Goal: Check status: Check status

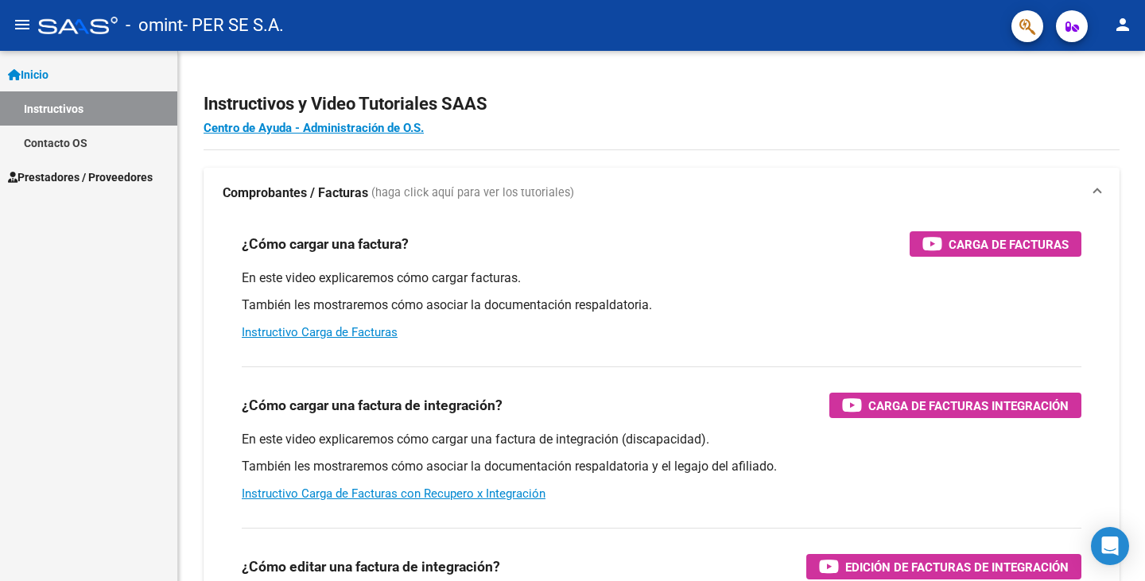
click at [80, 165] on link "Prestadores / Proveedores" at bounding box center [88, 177] width 177 height 34
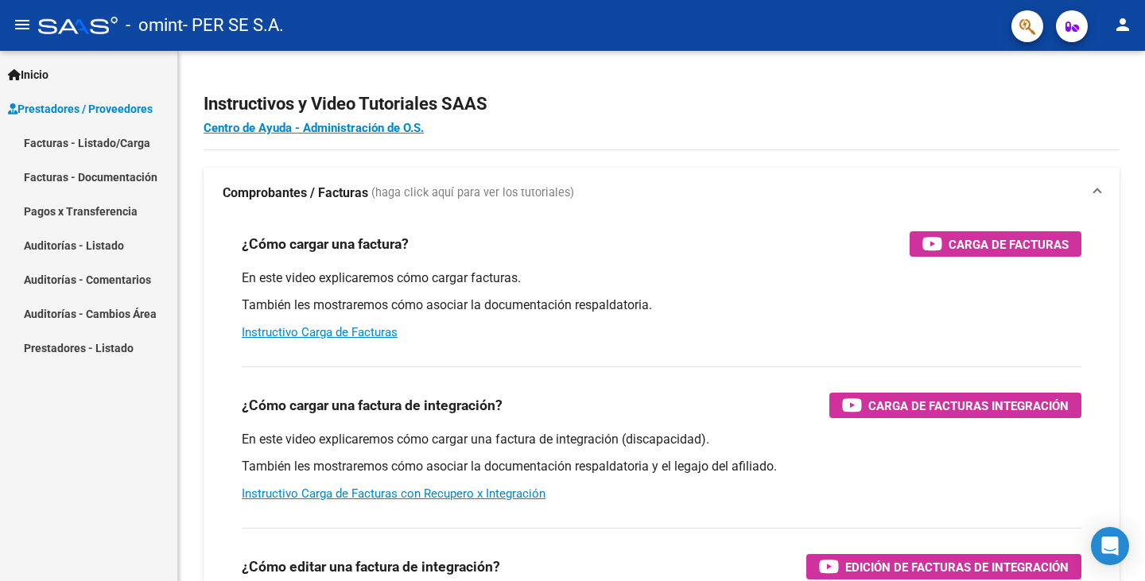
click at [87, 143] on link "Facturas - Listado/Carga" at bounding box center [88, 143] width 177 height 34
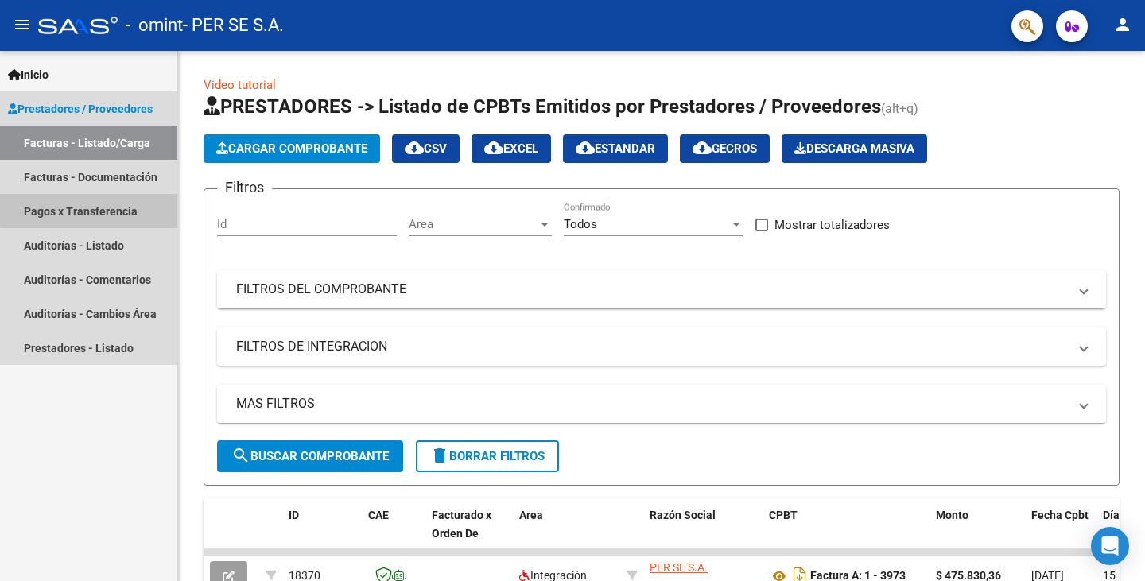
click at [100, 208] on link "Pagos x Transferencia" at bounding box center [88, 211] width 177 height 34
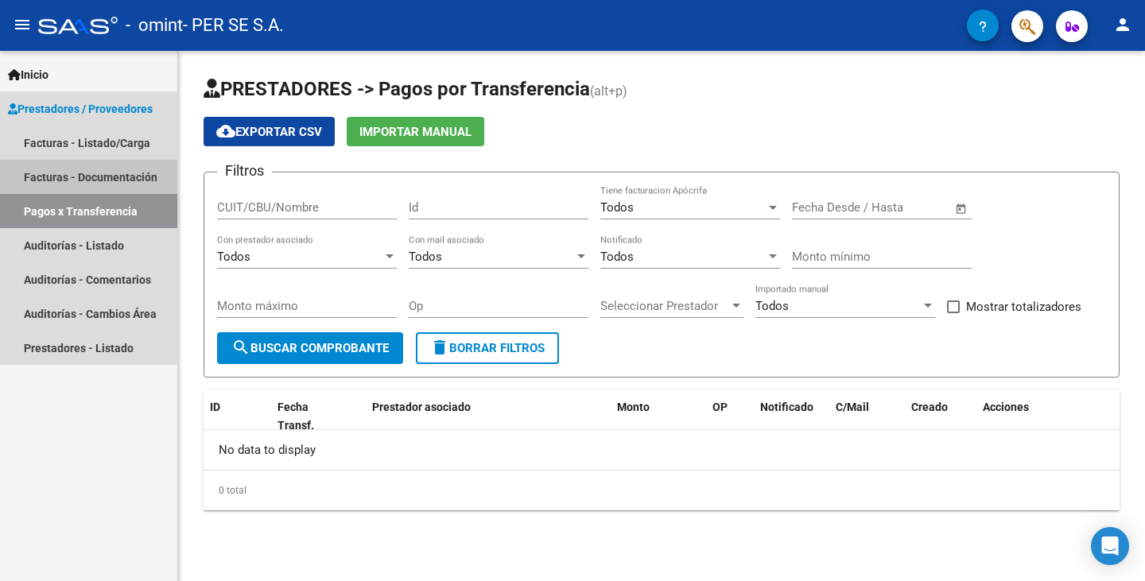
click at [87, 177] on link "Facturas - Documentación" at bounding box center [88, 177] width 177 height 34
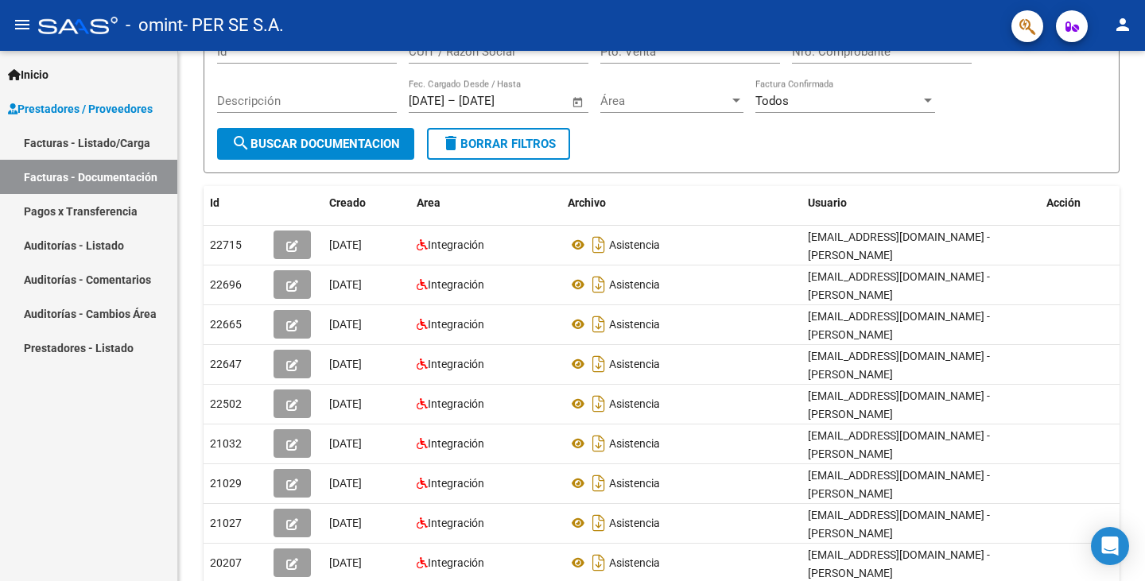
scroll to position [134, 0]
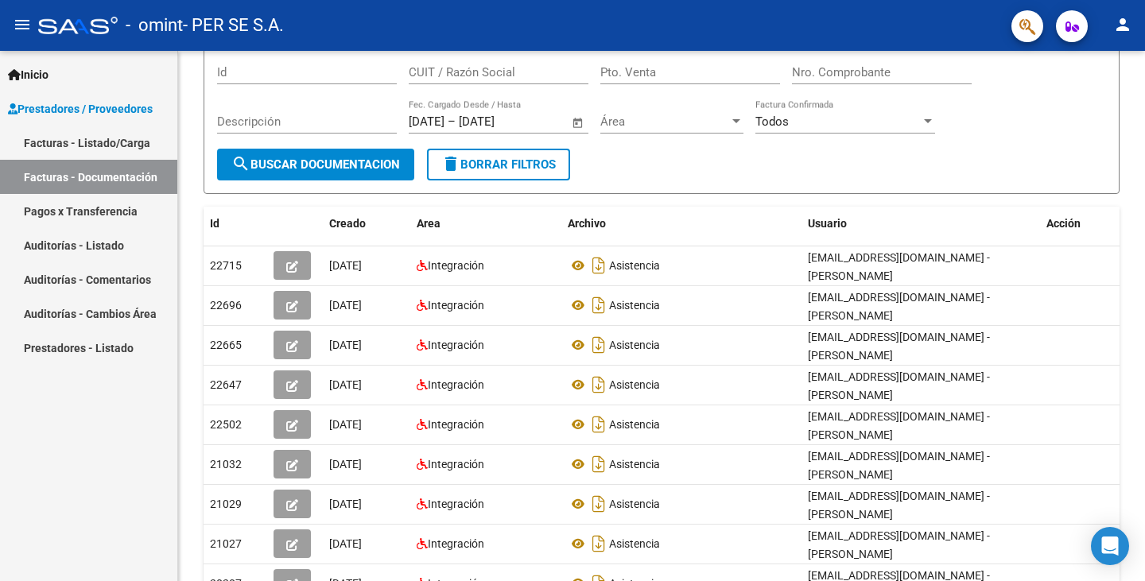
click at [126, 150] on link "Facturas - Listado/Carga" at bounding box center [88, 143] width 177 height 34
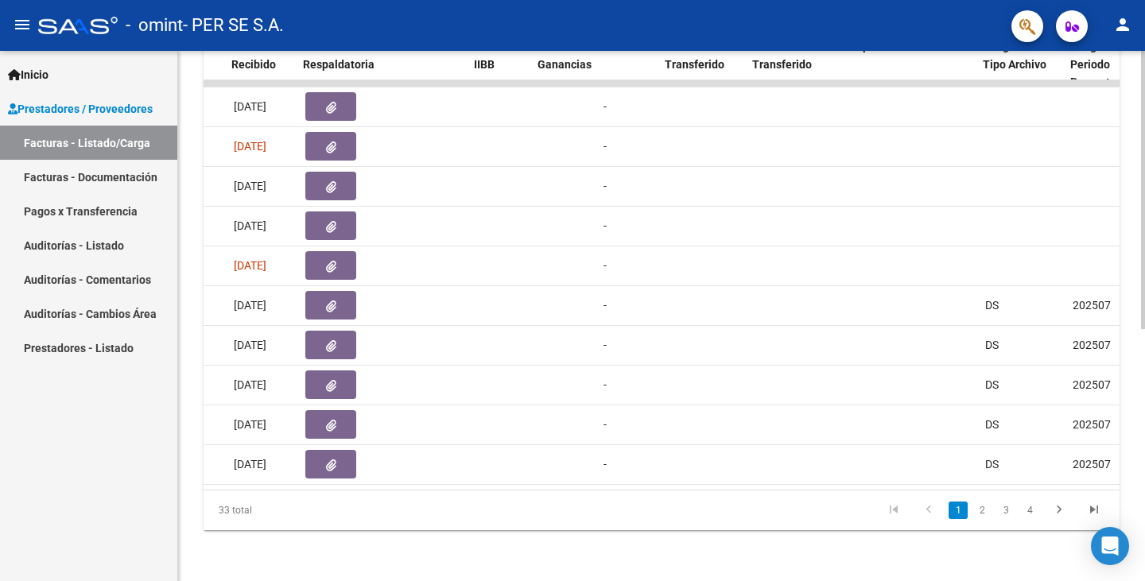
scroll to position [0, 1394]
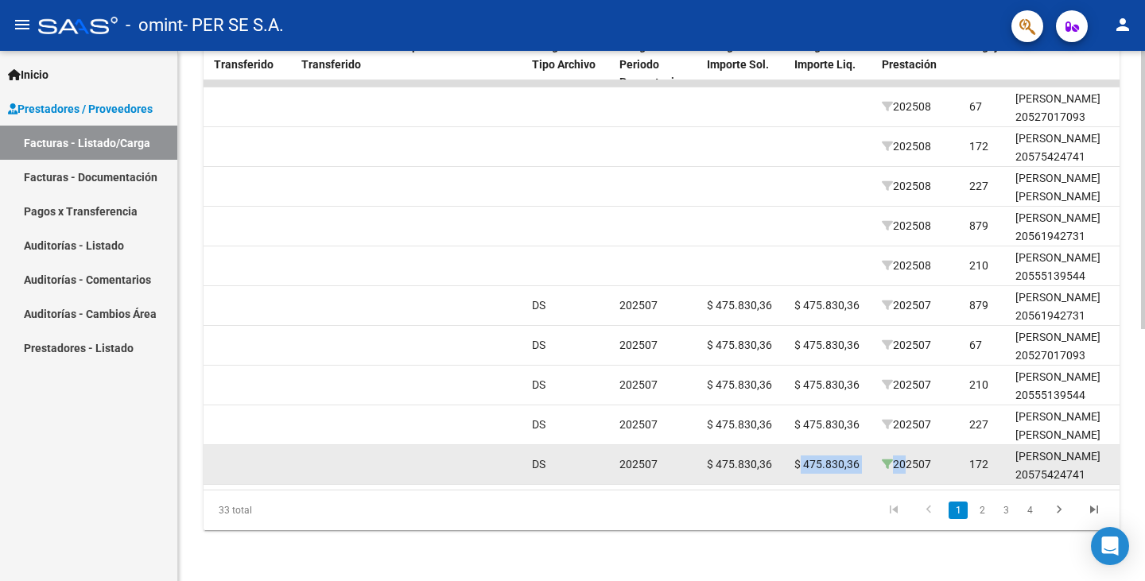
drag, startPoint x: 429, startPoint y: 484, endPoint x: 890, endPoint y: 454, distance: 461.5
click at [901, 454] on div "16357 Integración PER SE S.A. 30715746499 Factura A: 1 - 3895 $ 475.830,36 [DAT…" at bounding box center [485, 465] width 3353 height 40
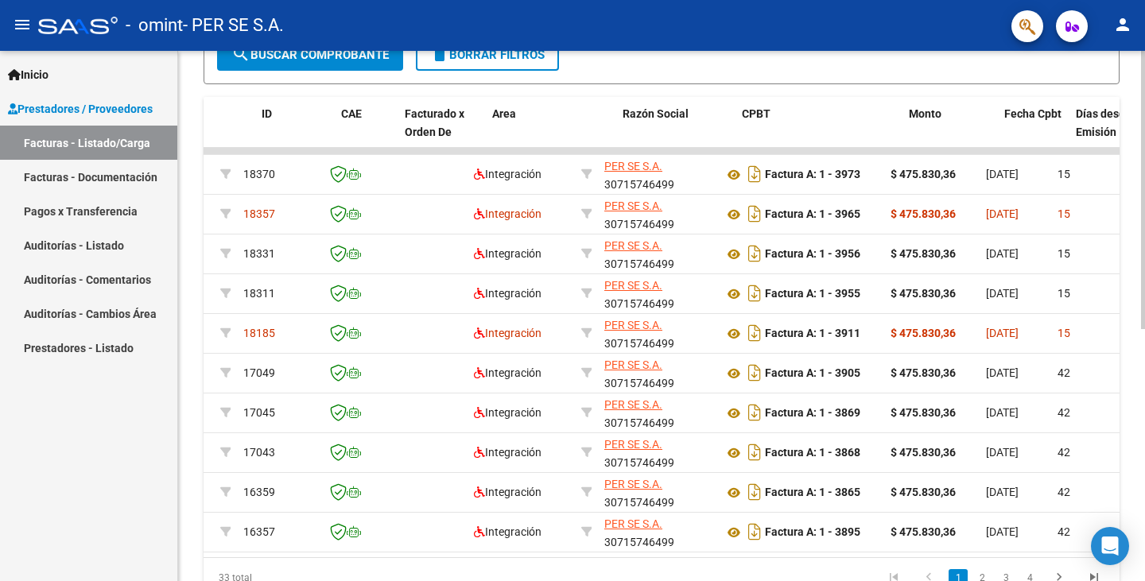
scroll to position [0, 0]
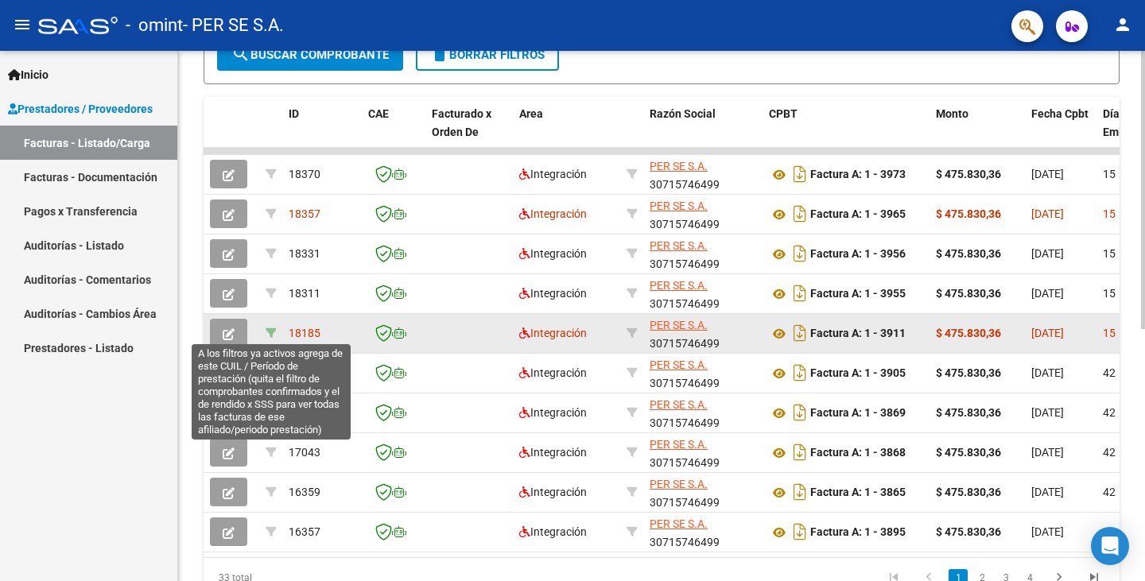
click at [266, 332] on icon at bounding box center [271, 333] width 11 height 11
type input "202508"
type input "20555139544"
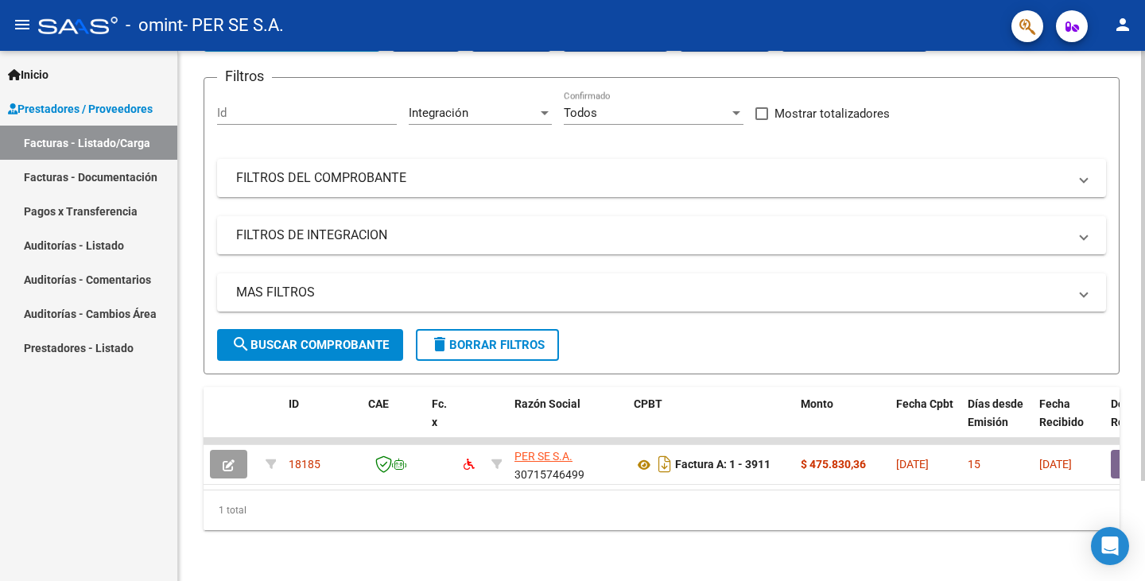
scroll to position [123, 0]
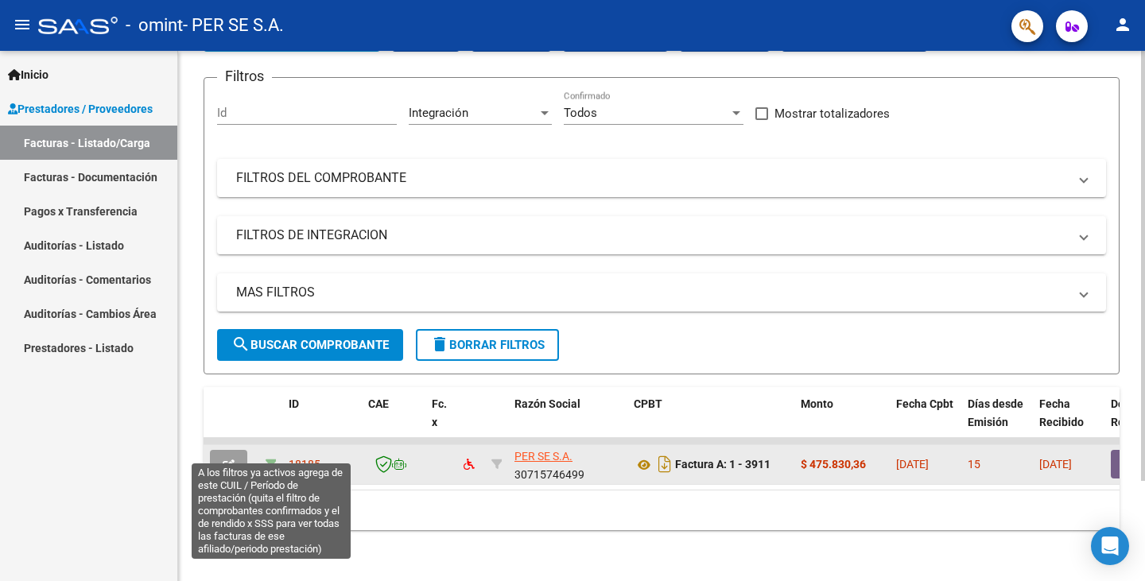
click at [270, 459] on icon at bounding box center [271, 464] width 11 height 11
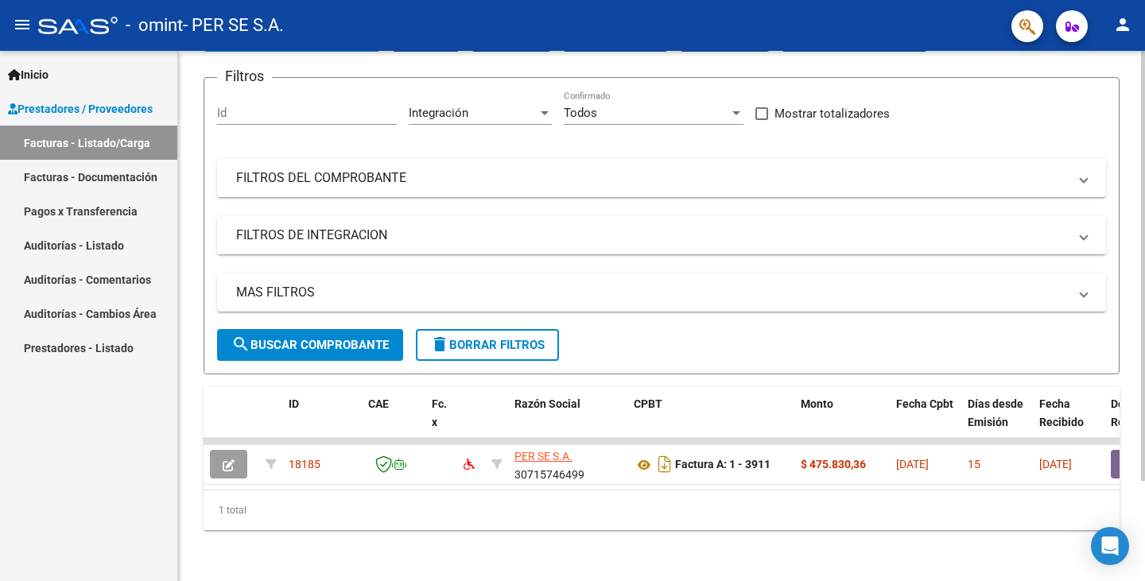
click at [478, 338] on span "delete Borrar Filtros" at bounding box center [487, 345] width 115 height 14
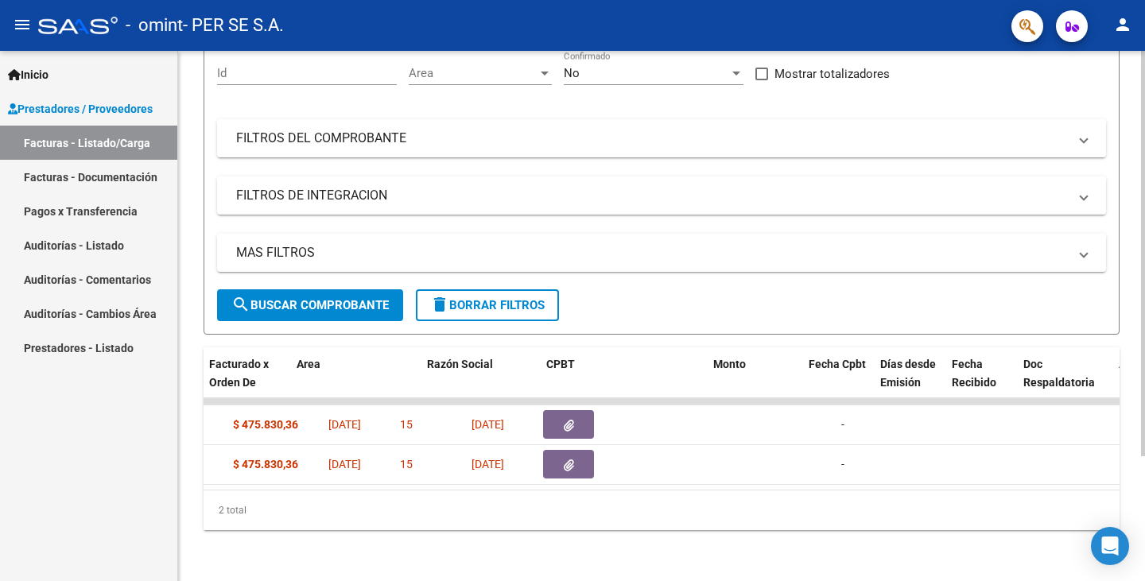
scroll to position [0, 0]
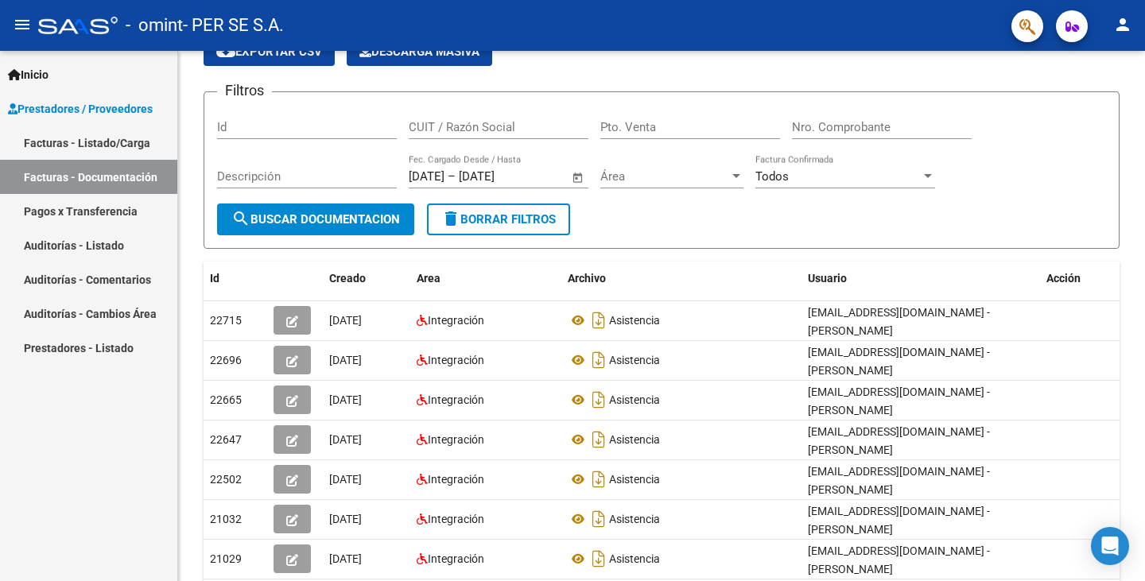
click at [94, 142] on link "Facturas - Listado/Carga" at bounding box center [88, 143] width 177 height 34
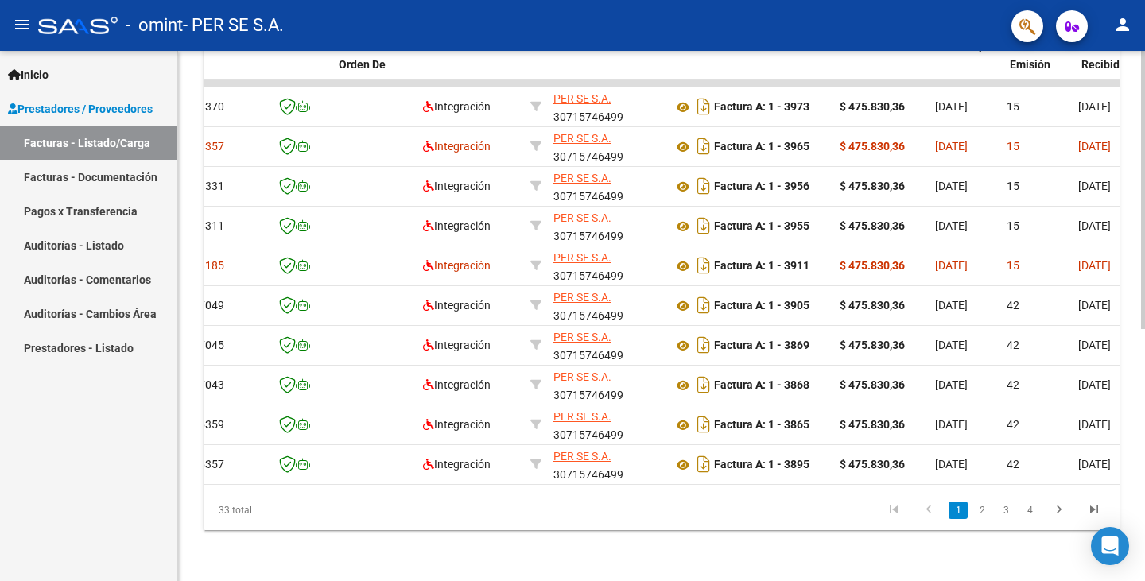
scroll to position [0, 84]
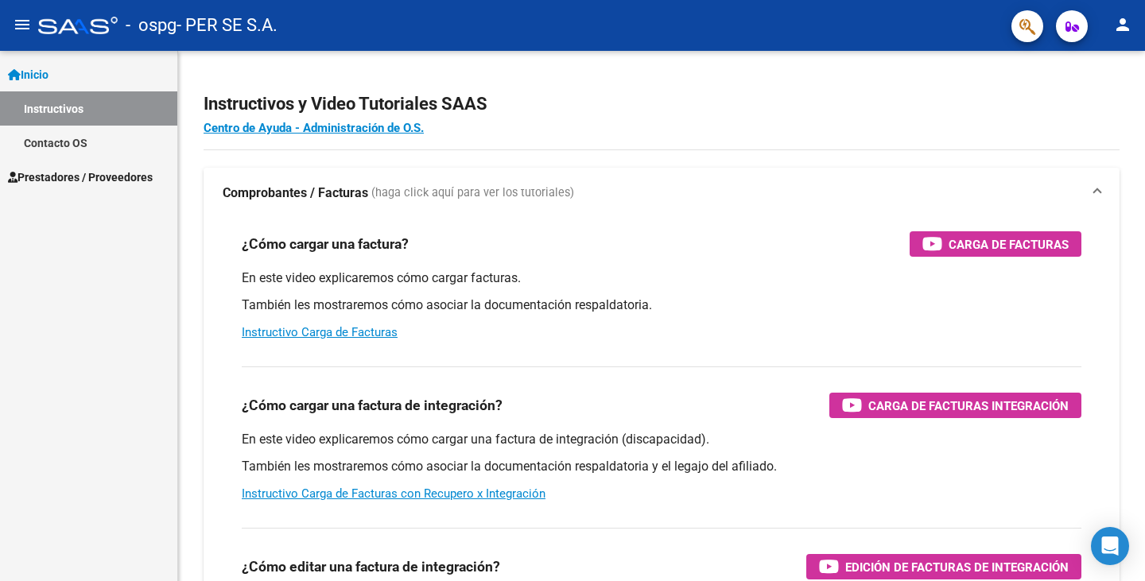
click at [120, 173] on span "Prestadores / Proveedores" at bounding box center [80, 177] width 145 height 17
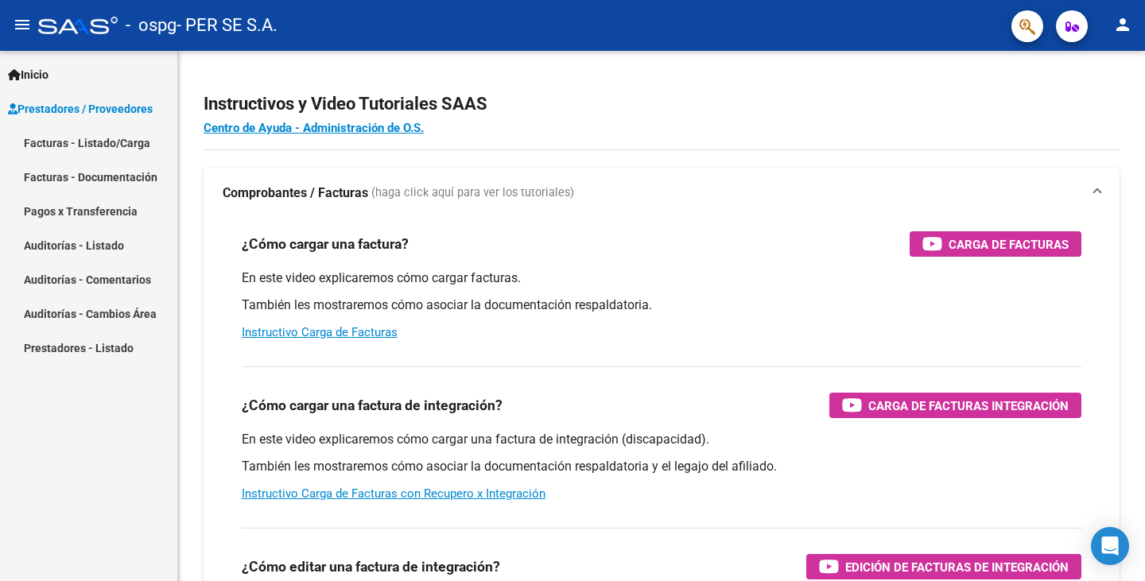
click at [152, 138] on link "Facturas - Listado/Carga" at bounding box center [88, 143] width 177 height 34
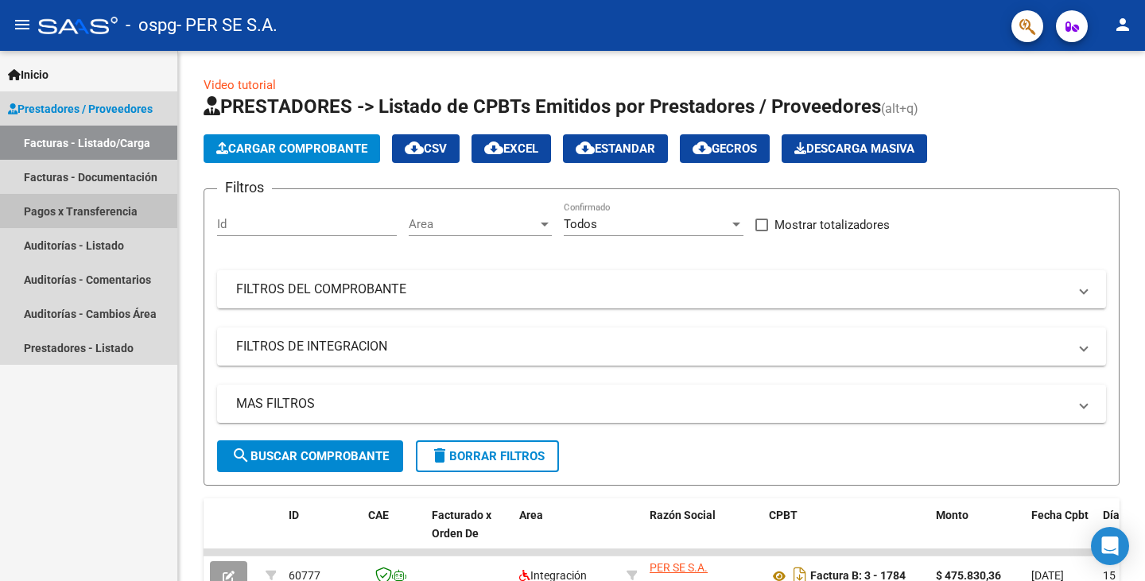
click at [84, 208] on link "Pagos x Transferencia" at bounding box center [88, 211] width 177 height 34
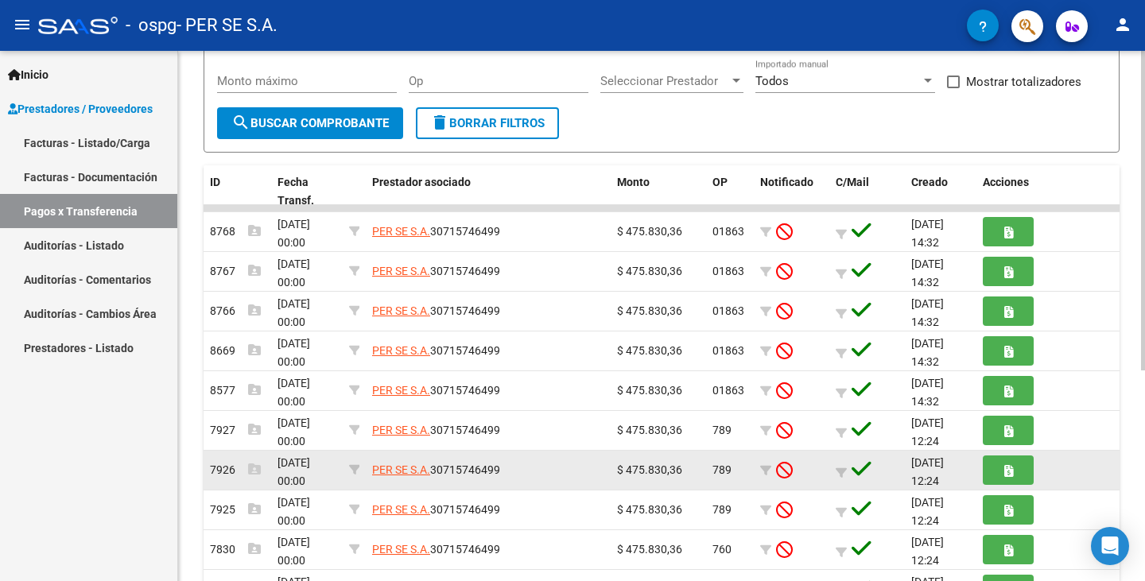
scroll to position [239, 0]
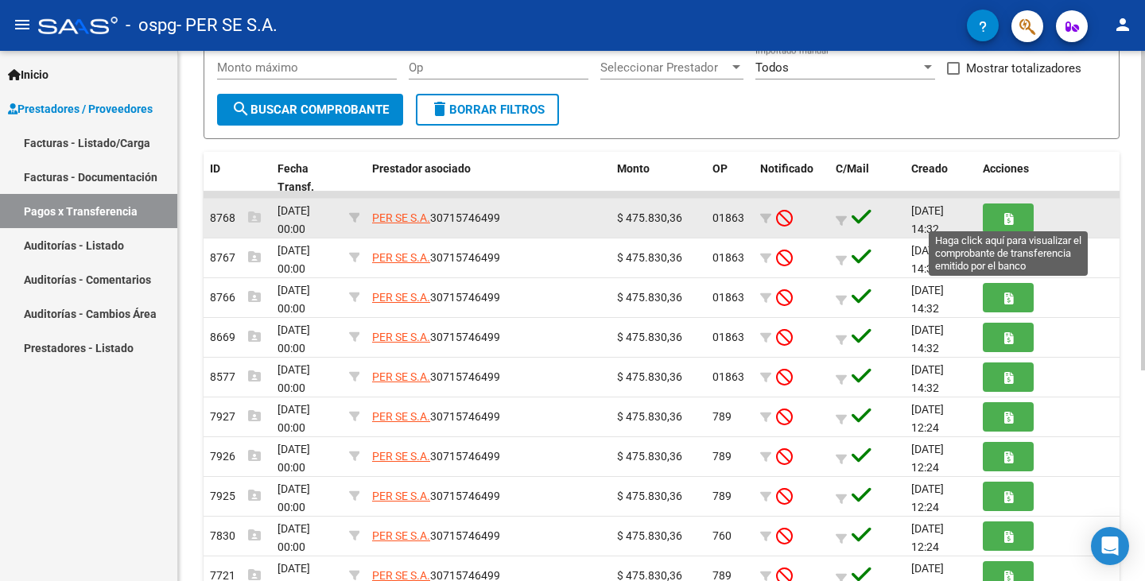
click at [995, 220] on button "button" at bounding box center [1008, 218] width 51 height 29
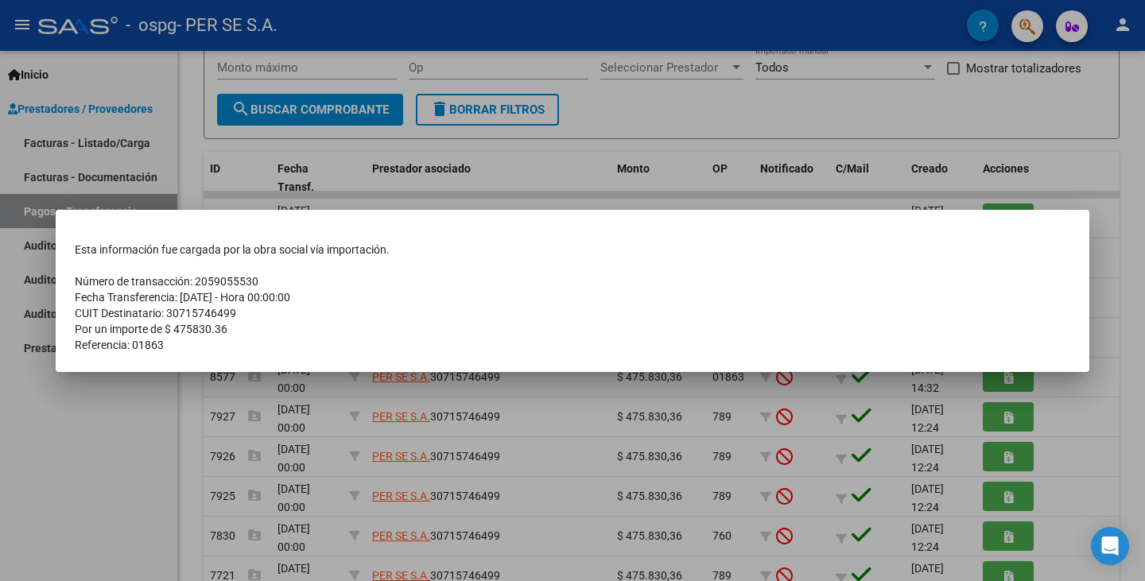
click at [173, 390] on div at bounding box center [572, 290] width 1145 height 581
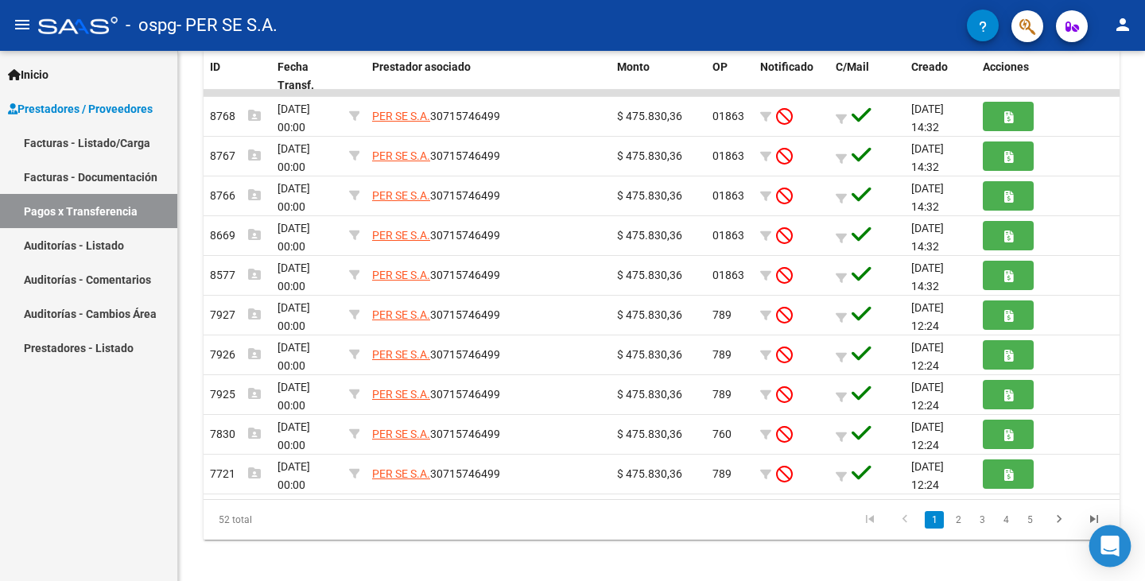
scroll to position [350, 0]
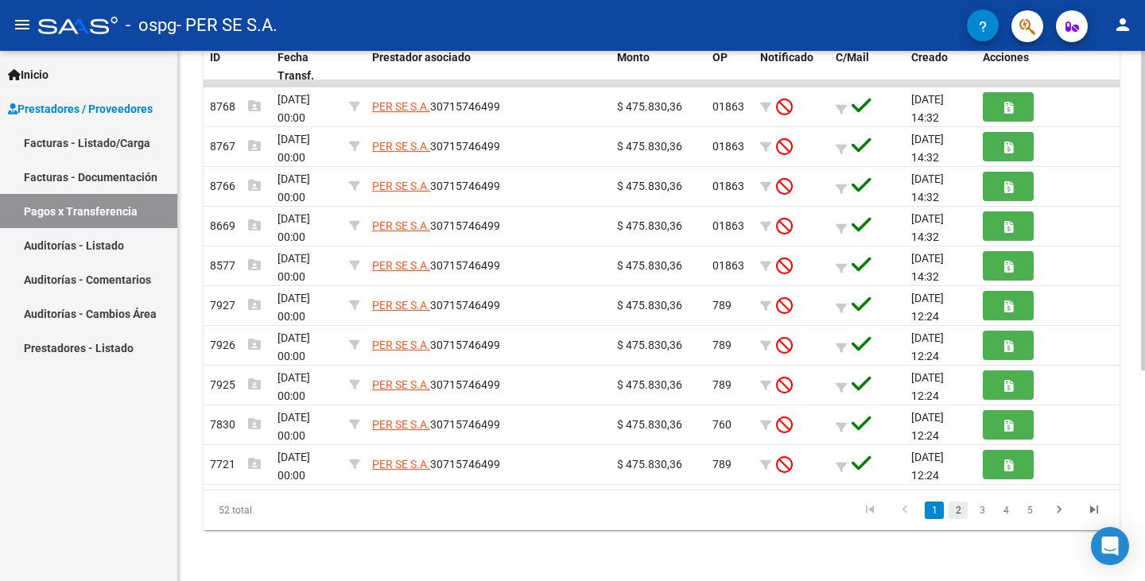
click at [959, 507] on link "2" at bounding box center [958, 510] width 19 height 17
click at [979, 513] on link "3" at bounding box center [982, 510] width 19 height 17
click at [930, 503] on link "1" at bounding box center [934, 510] width 19 height 17
click at [930, 503] on div "52 total 1 2 3 4 5" at bounding box center [662, 511] width 916 height 40
click at [818, 510] on datatable-pager "1 2 3 4 5" at bounding box center [752, 510] width 720 height 27
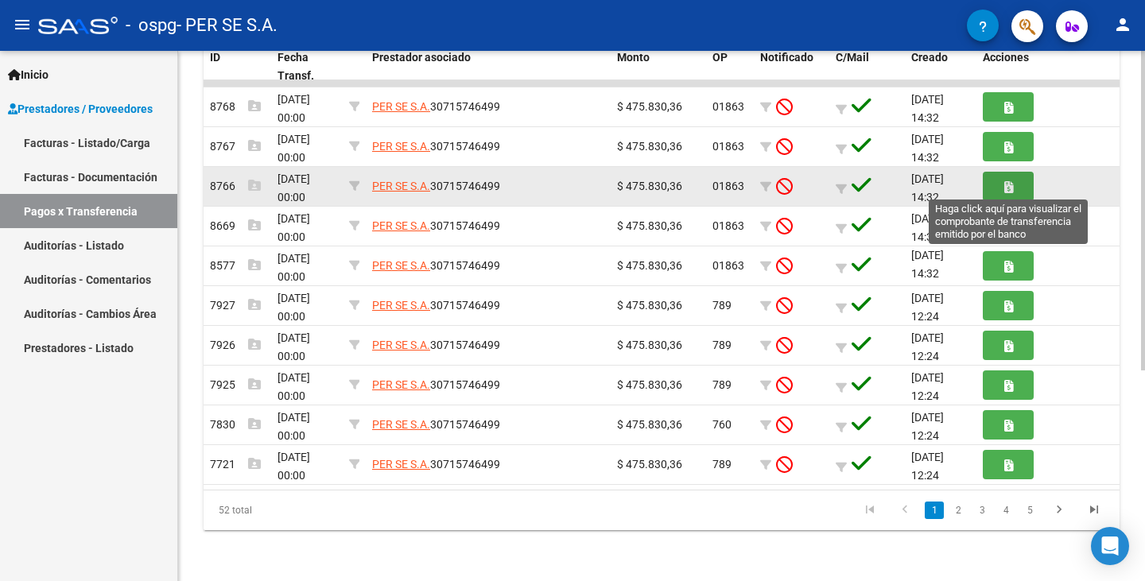
click at [1020, 181] on button "button" at bounding box center [1008, 186] width 51 height 29
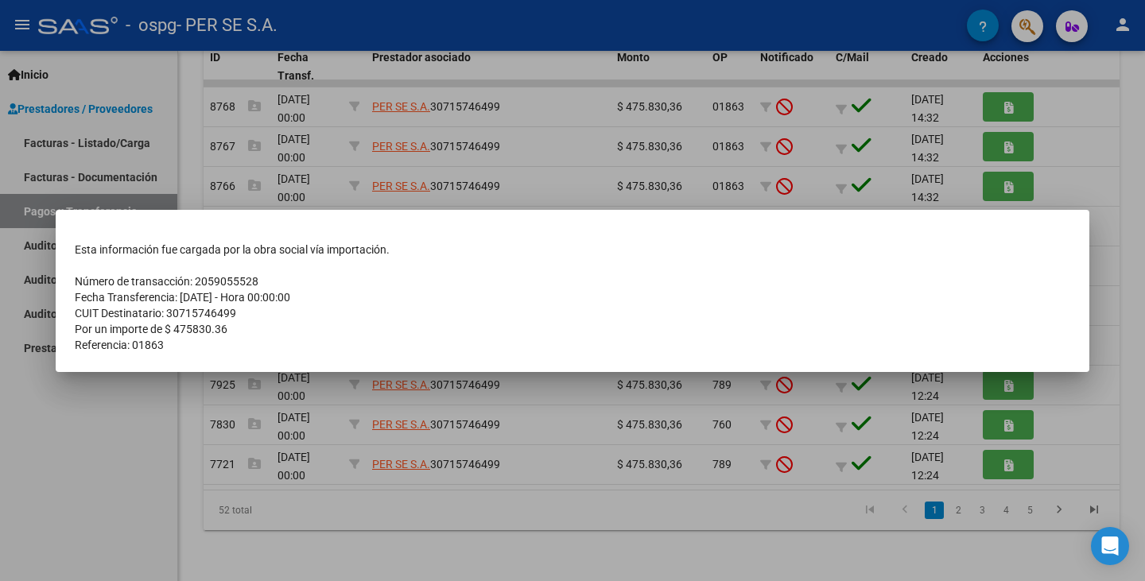
click at [274, 499] on div at bounding box center [572, 290] width 1145 height 581
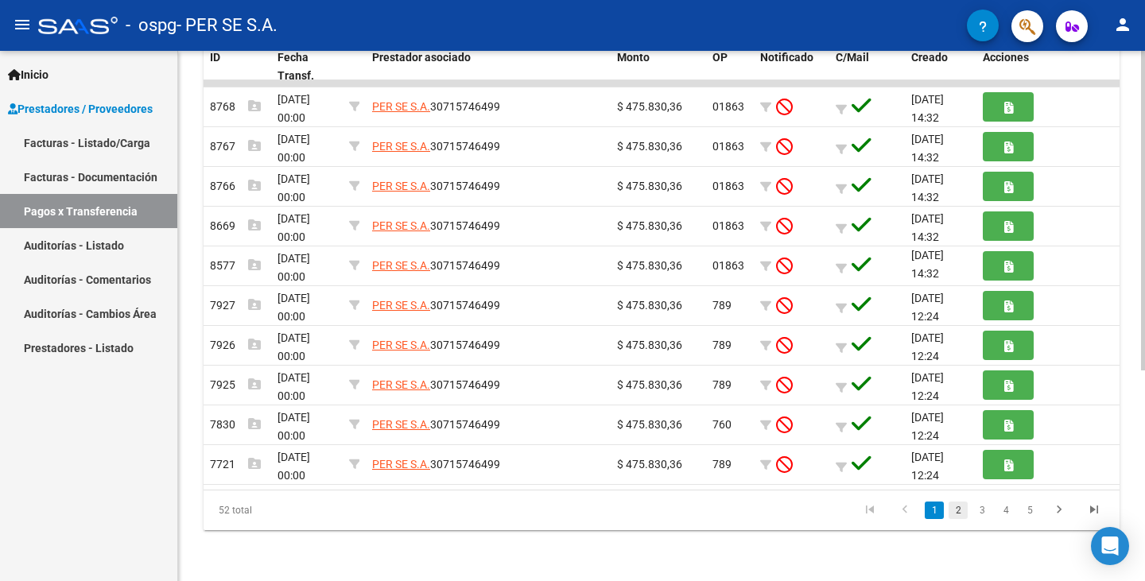
click at [954, 513] on link "2" at bounding box center [958, 510] width 19 height 17
click at [940, 505] on link "1" at bounding box center [934, 510] width 19 height 17
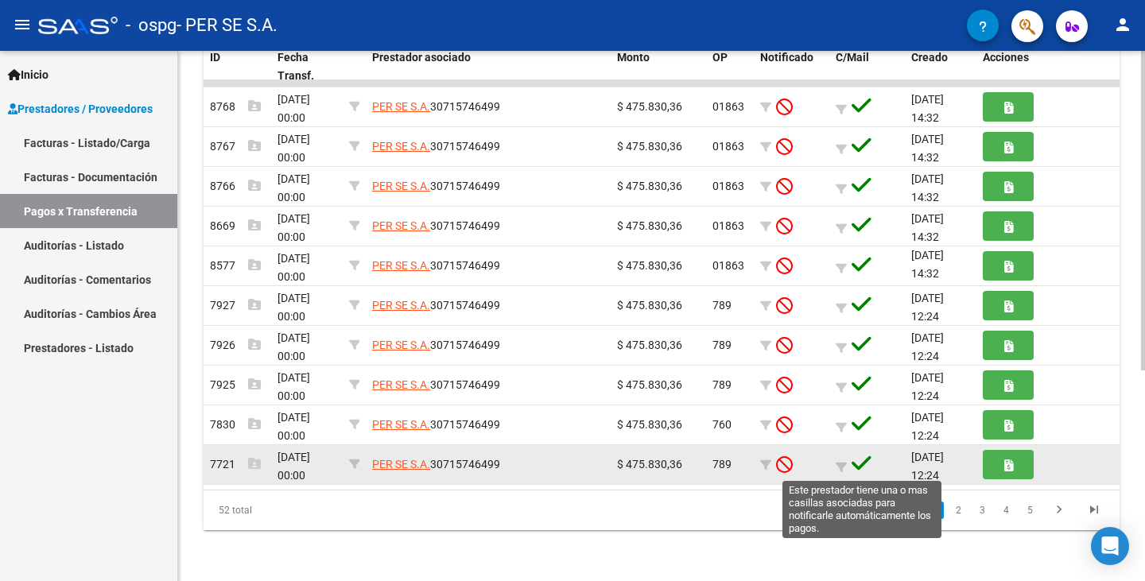
click at [863, 462] on icon at bounding box center [862, 464] width 20 height 22
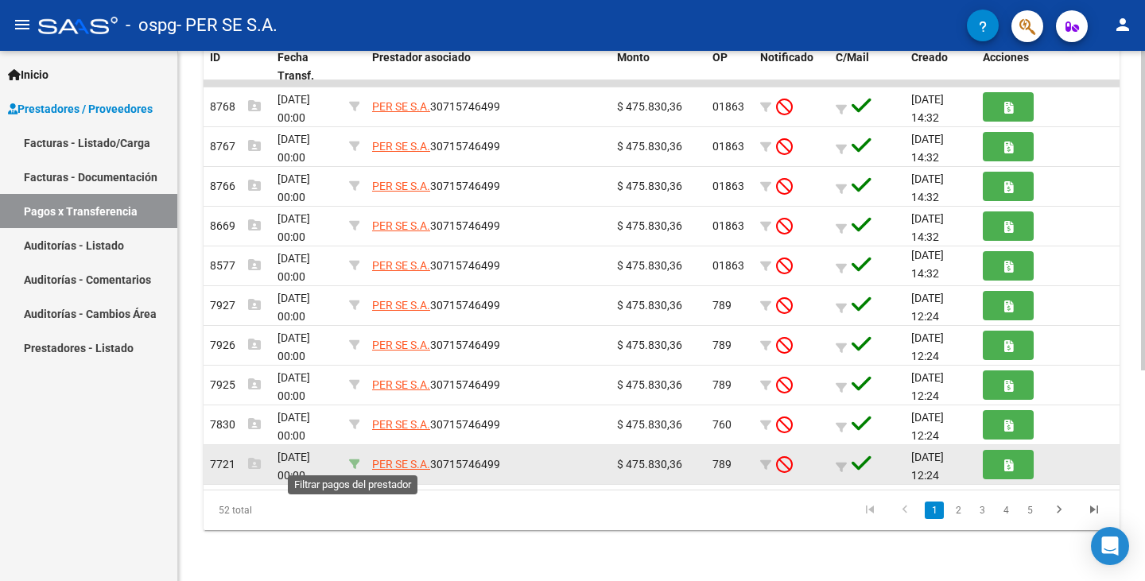
click at [356, 461] on icon at bounding box center [354, 464] width 11 height 11
type input "30715746499"
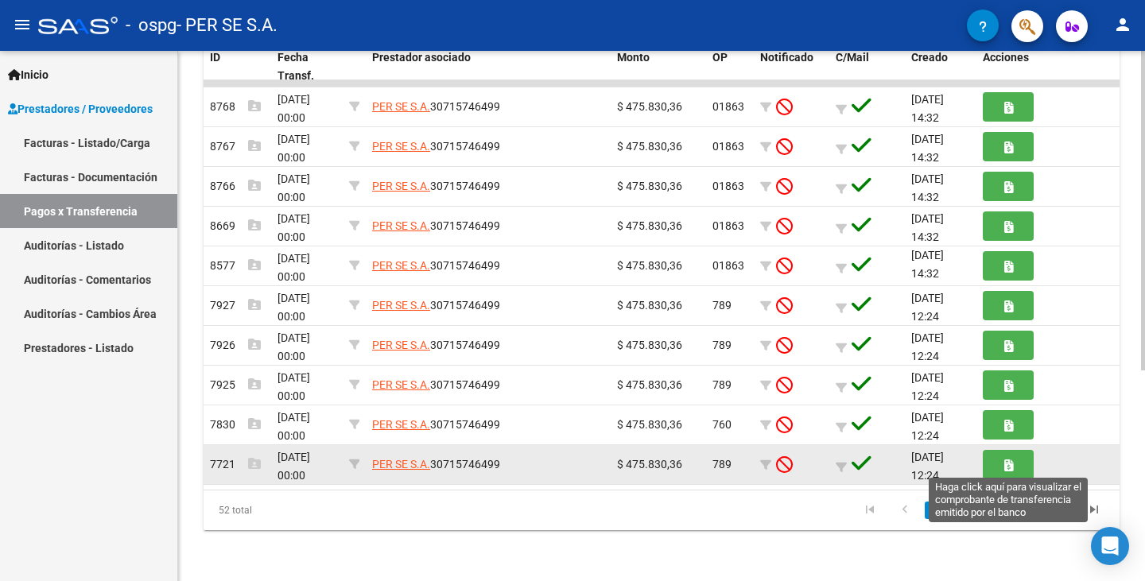
click at [993, 459] on button "button" at bounding box center [1008, 464] width 51 height 29
